Goal: Communication & Community: Answer question/provide support

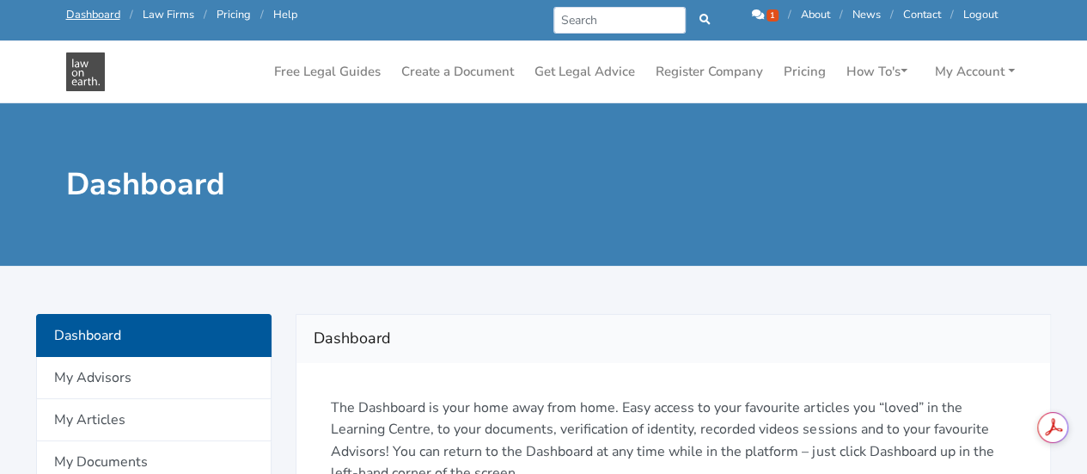
click at [752, 15] on icon at bounding box center [758, 14] width 12 height 11
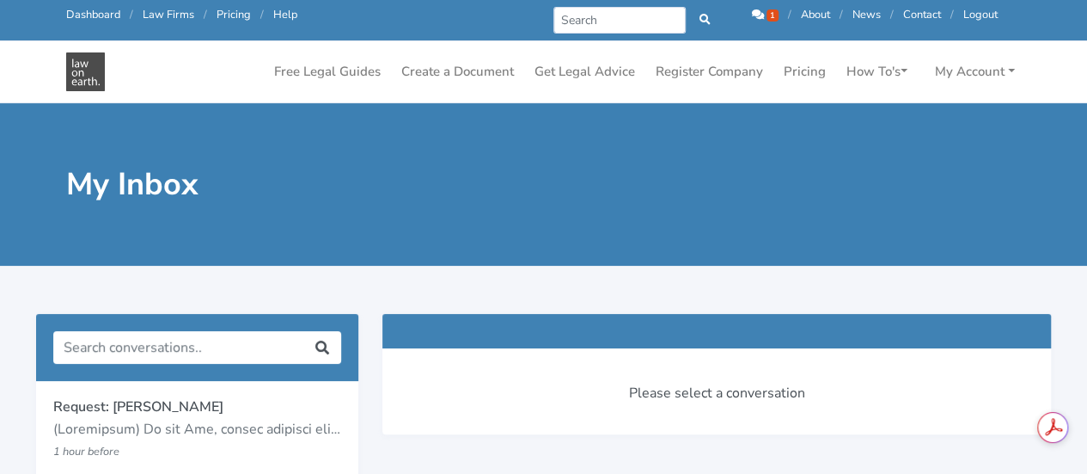
click at [99, 434] on p at bounding box center [197, 430] width 288 height 22
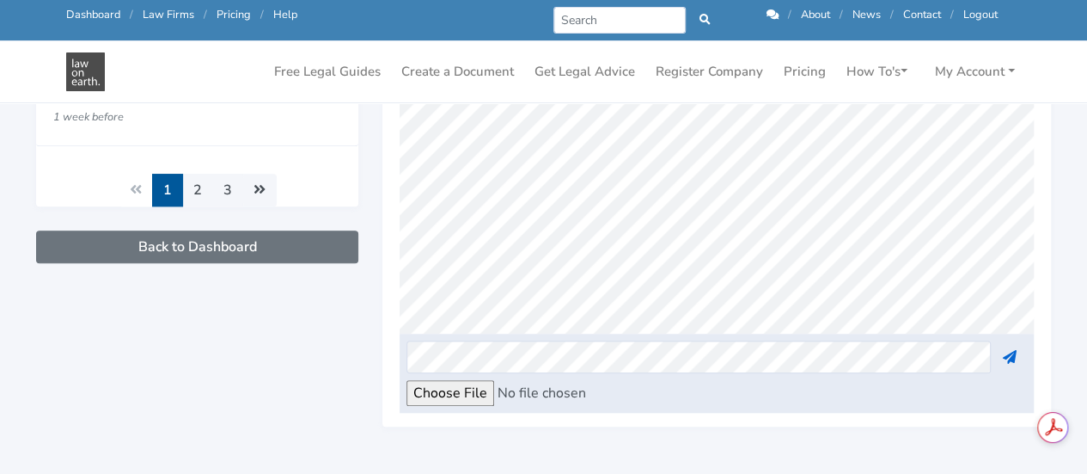
scroll to position [368, 0]
click at [309, 310] on div "Request: Mark Mathews 1 hour before 1 2 3" at bounding box center [197, 73] width 346 height 755
